Goal: Task Accomplishment & Management: Manage account settings

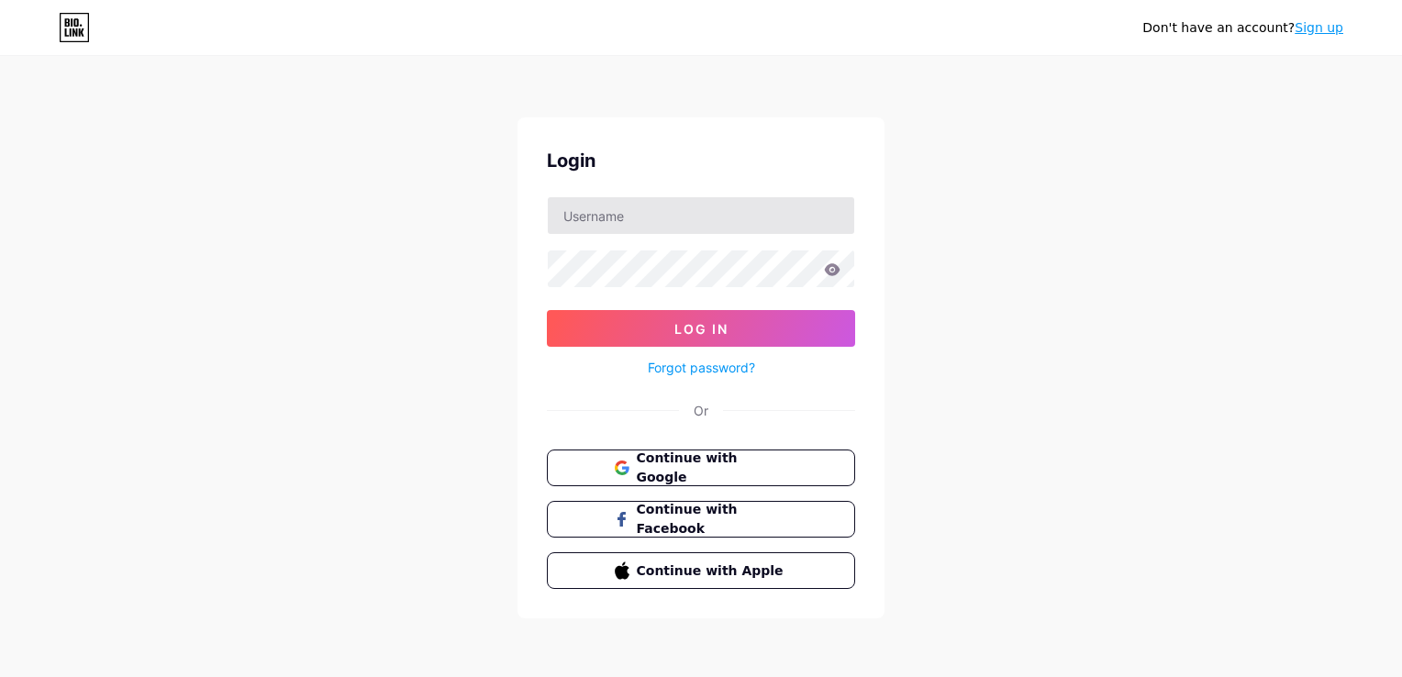
type input "[PERSON_NAME][EMAIL_ADDRESS][DOMAIN_NAME]"
click at [547, 310] on button "Log In" at bounding box center [701, 328] width 308 height 37
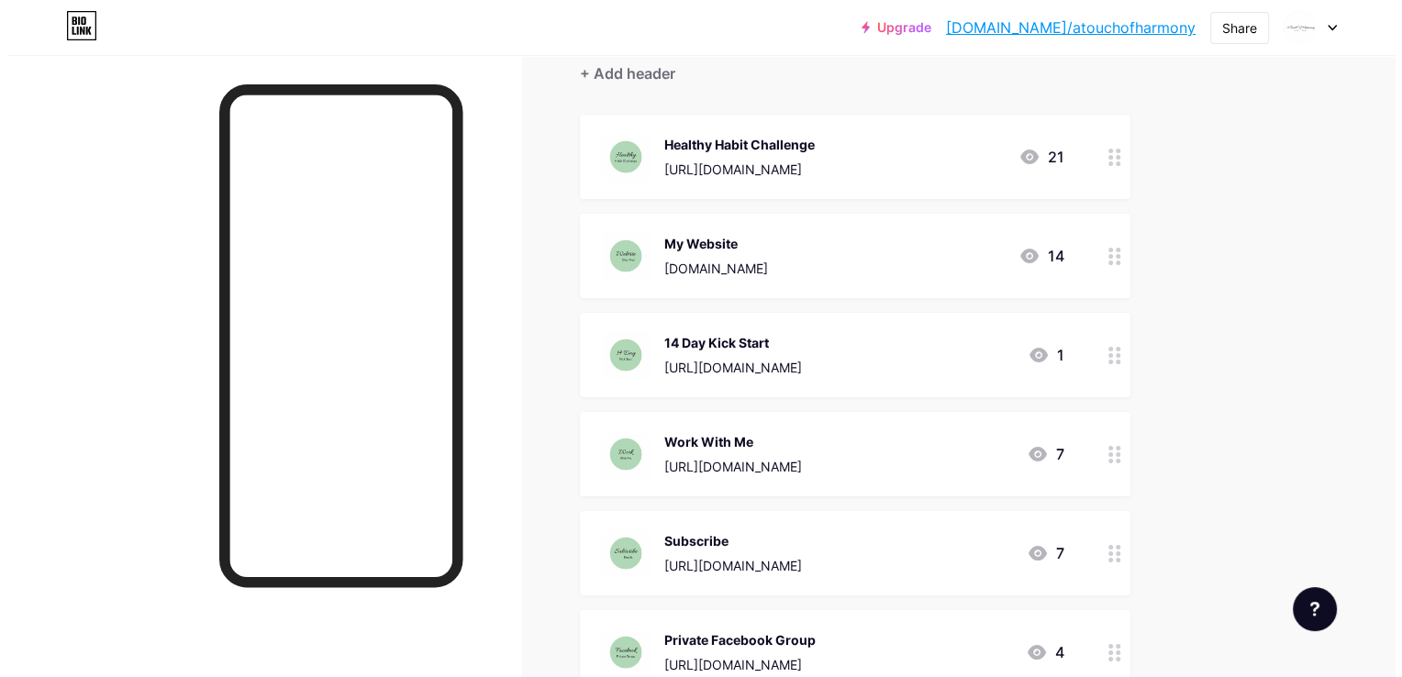
scroll to position [184, 0]
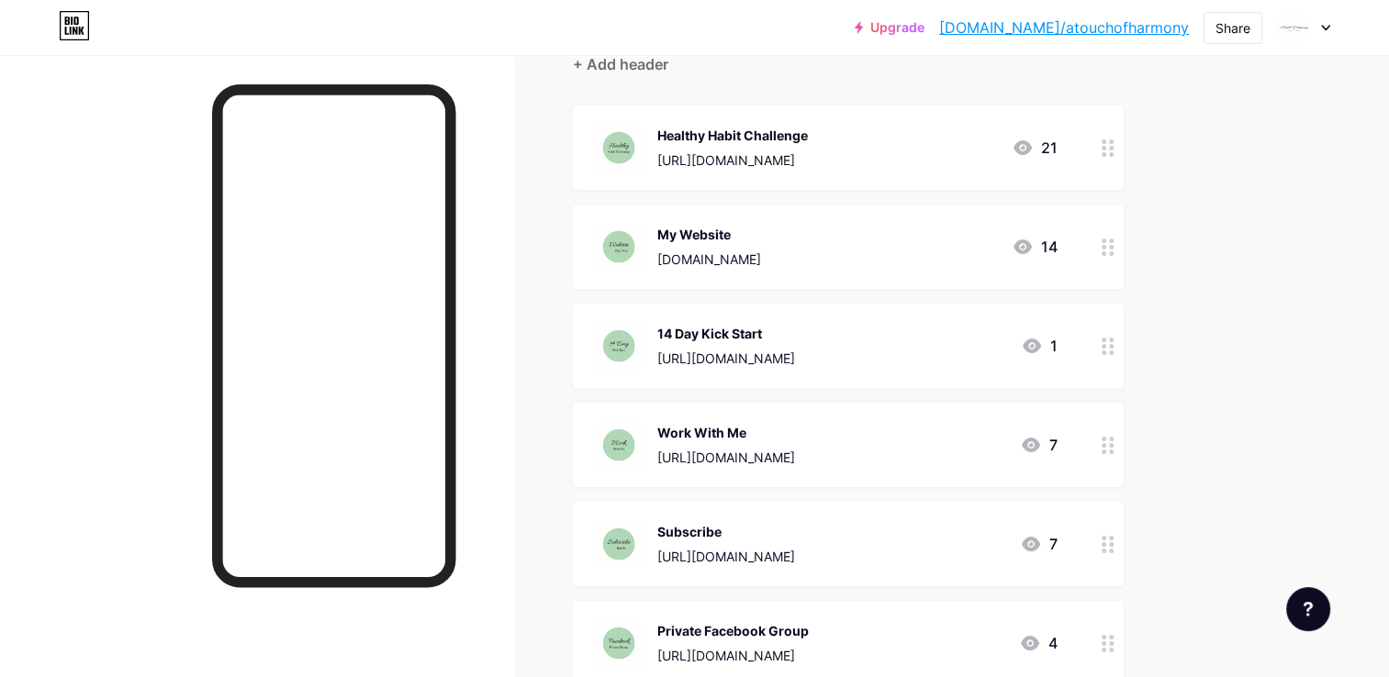
click at [795, 352] on div "[URL][DOMAIN_NAME]" at bounding box center [726, 358] width 138 height 19
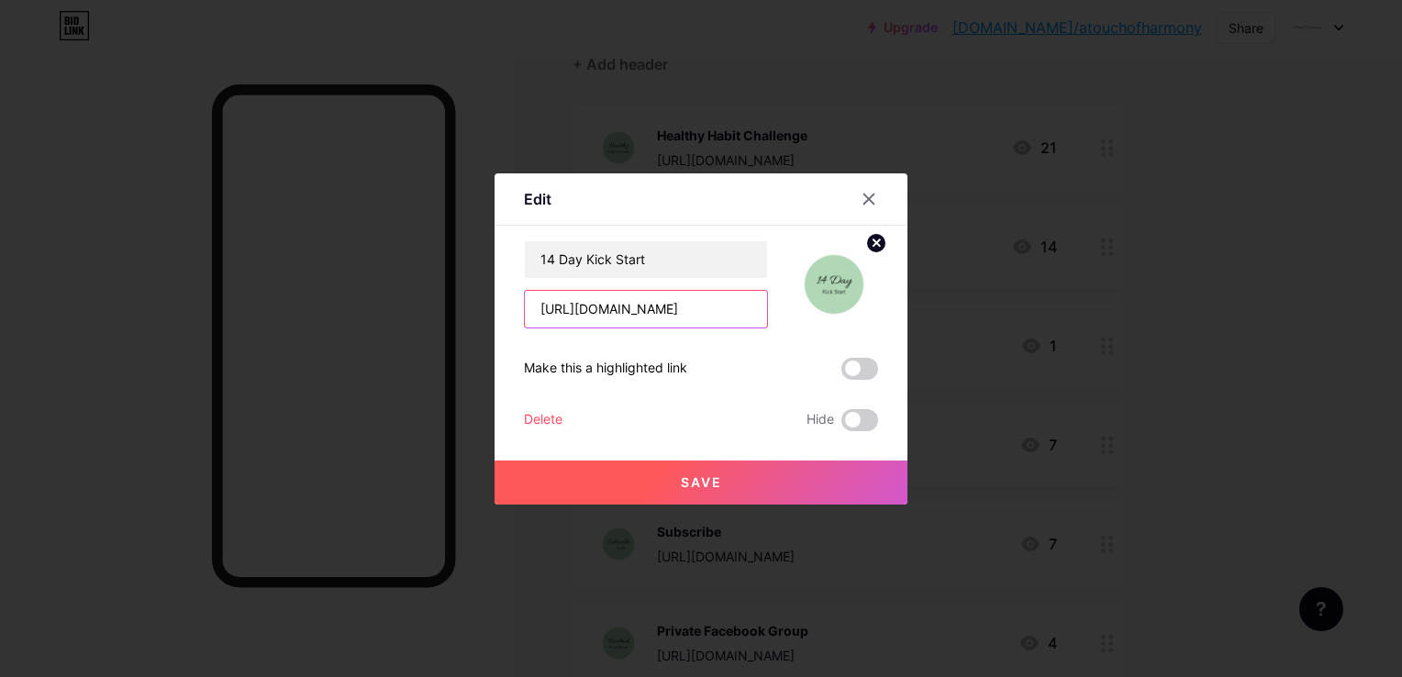
click at [558, 313] on input "[URL][DOMAIN_NAME]" at bounding box center [646, 309] width 242 height 37
drag, startPoint x: 543, startPoint y: 318, endPoint x: 1060, endPoint y: 318, distance: 516.7
click at [1060, 318] on div "Edit Content YouTube Play YouTube video without leaving your page. ADD Vimeo Pl…" at bounding box center [701, 338] width 1402 height 677
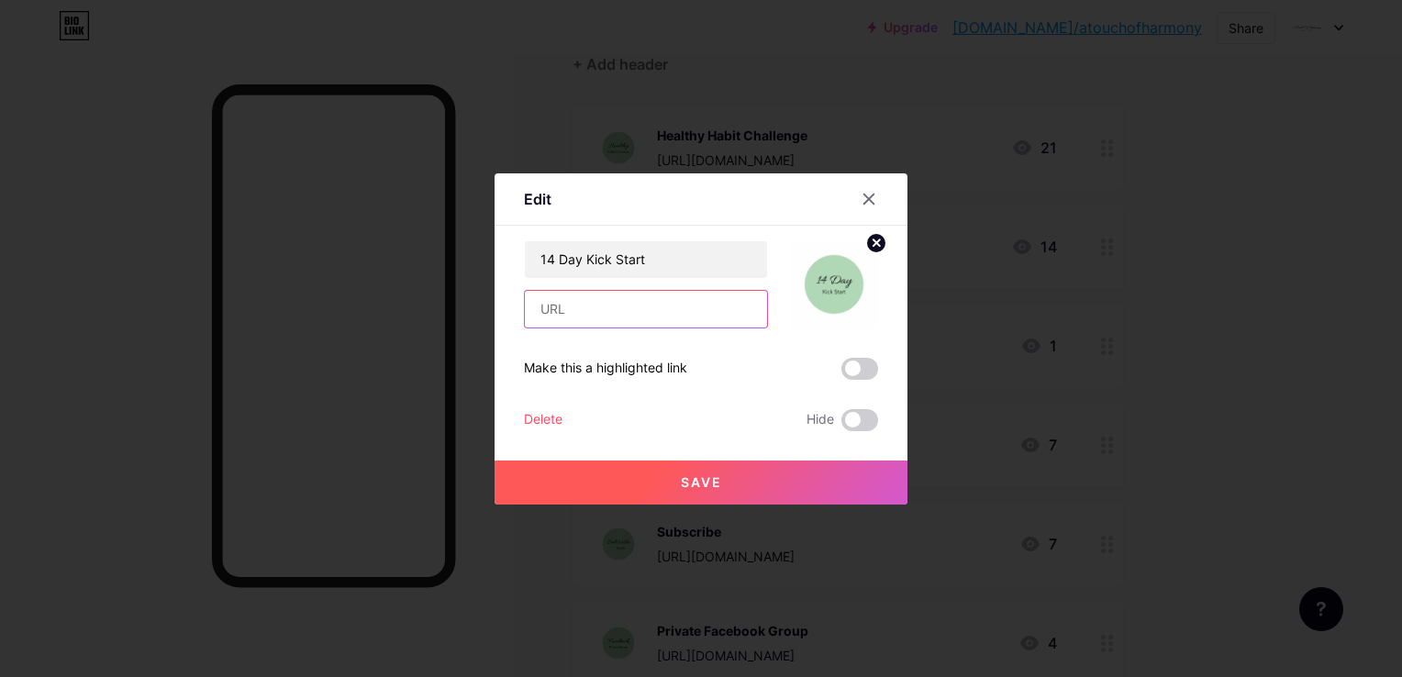
paste input "[URL][DOMAIN_NAME]"
type input "[URL][DOMAIN_NAME]"
click at [726, 472] on button "Save" at bounding box center [701, 483] width 413 height 44
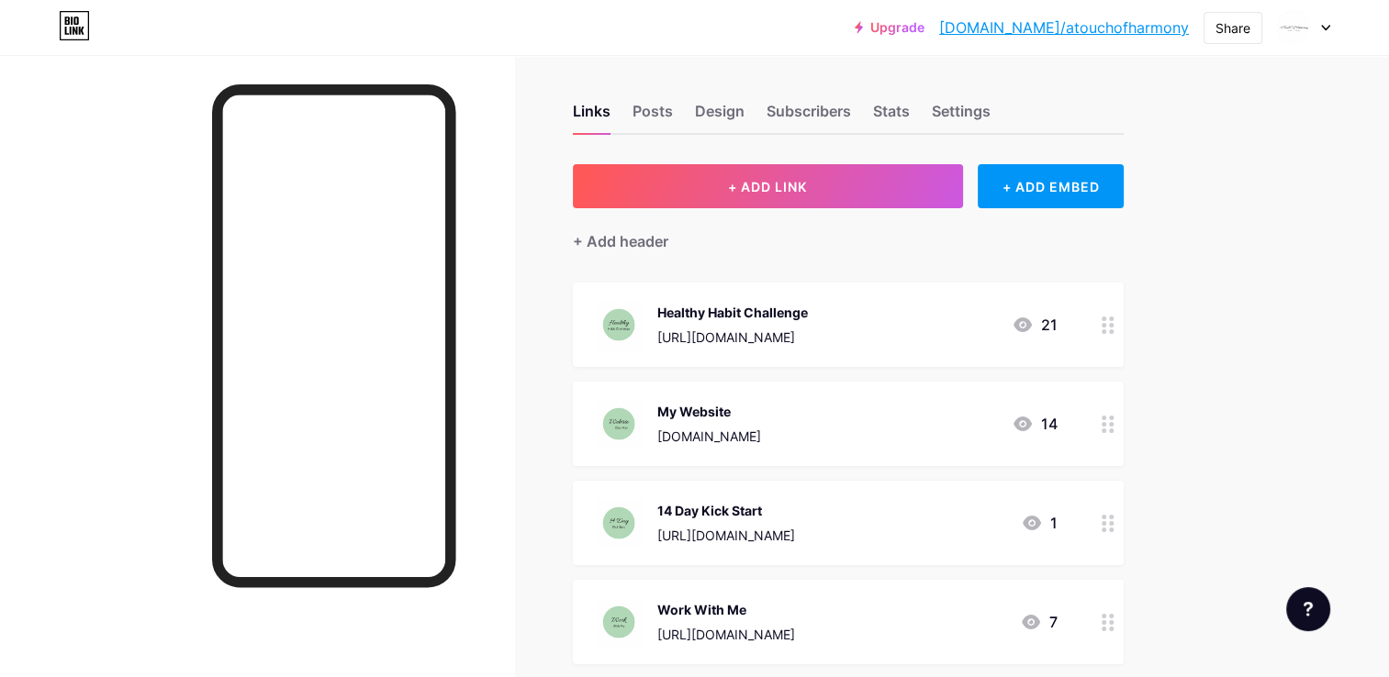
scroll to position [0, 0]
